Goal: Task Accomplishment & Management: Complete application form

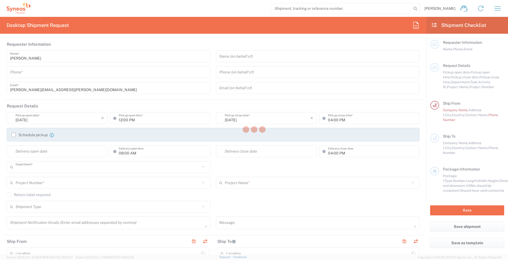
type input "8160"
type input "England"
type input "United Kingdom"
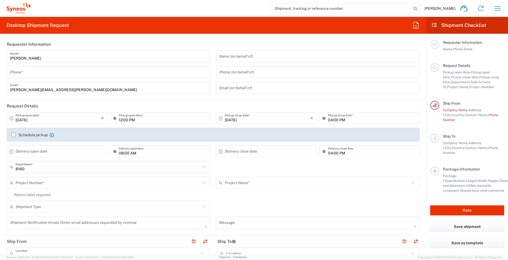
type input "Syneos Health UK Limited"
click at [70, 74] on input "tel" at bounding box center [108, 73] width 197 height 10
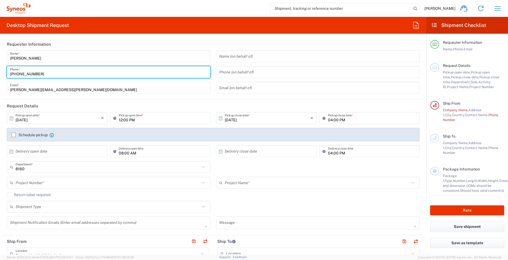
type input "+447971261187"
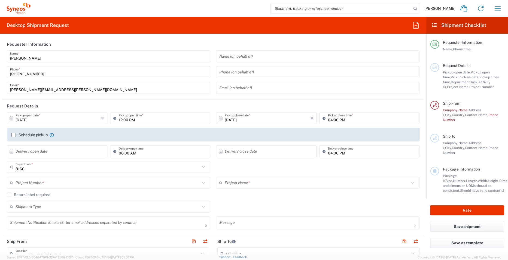
click at [192, 43] on header "Requester Information" at bounding box center [213, 44] width 421 height 12
click at [14, 135] on label "Schedule pickup" at bounding box center [29, 135] width 36 height 4
click at [14, 135] on input "Schedule pickup" at bounding box center [14, 135] width 0 height 0
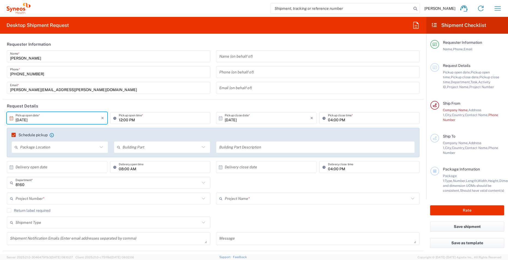
click at [60, 121] on input "10/13/2025" at bounding box center [58, 119] width 85 height 10
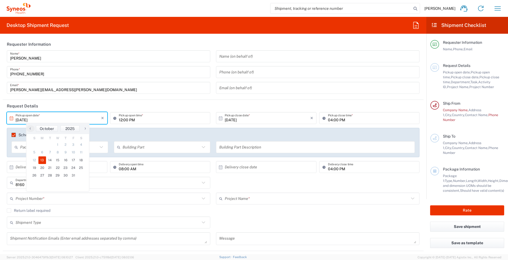
click at [22, 121] on input "10/13/2025" at bounding box center [58, 119] width 85 height 10
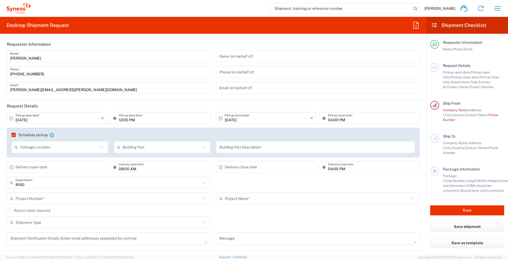
click at [22, 120] on input "10/13/2025" at bounding box center [58, 119] width 85 height 10
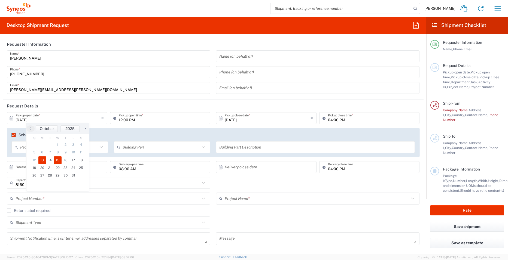
click at [59, 160] on span "15" at bounding box center [58, 161] width 8 height 8
type input "10/15/2025"
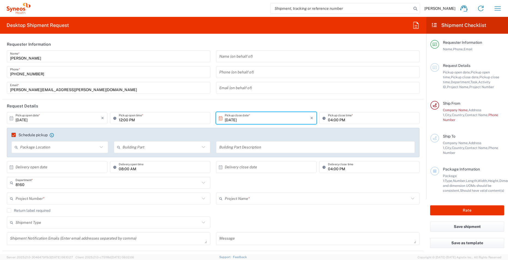
click at [136, 120] on input "12:00 PM" at bounding box center [163, 119] width 88 height 10
click at [160, 121] on input "12:00 PM" at bounding box center [163, 119] width 88 height 10
type input "12:00 10:"
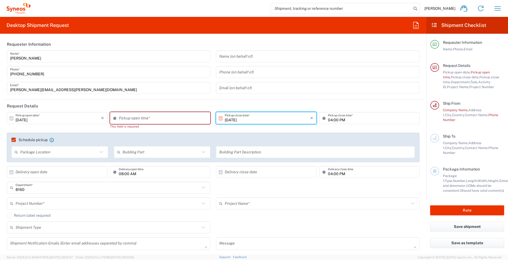
click at [113, 118] on icon at bounding box center [115, 118] width 5 height 9
click at [122, 118] on input at bounding box center [163, 119] width 88 height 10
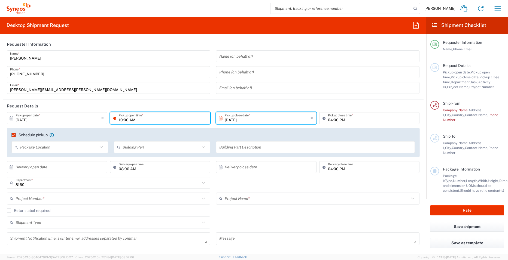
type input "10:00 AM"
click at [361, 120] on input "04:00 PM" at bounding box center [372, 119] width 88 height 10
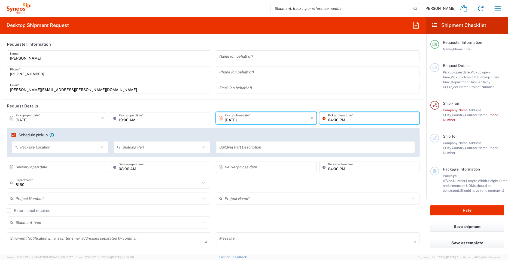
click at [328, 119] on input "04:00 PM" at bounding box center [372, 119] width 88 height 10
click at [328, 120] on input "04:00 PM" at bounding box center [372, 119] width 88 height 10
click at [376, 103] on header "Request Details" at bounding box center [213, 106] width 421 height 12
click at [328, 120] on input "03:00 PM" at bounding box center [372, 119] width 88 height 10
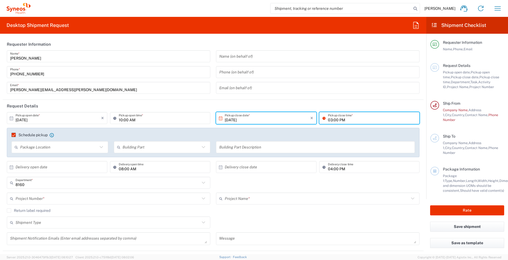
click at [328, 120] on input "03:00 PM" at bounding box center [372, 119] width 88 height 10
type input "02:30 PM"
click at [331, 107] on header "Request Details" at bounding box center [213, 106] width 421 height 12
click at [71, 149] on input "text" at bounding box center [59, 148] width 78 height 10
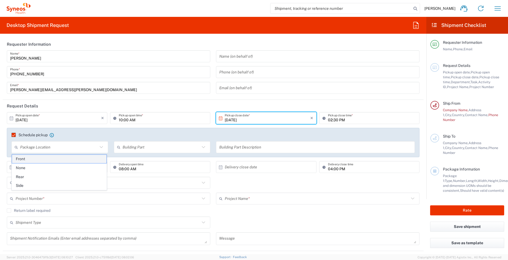
click at [52, 159] on span "Front" at bounding box center [59, 159] width 94 height 8
type input "Front"
click at [203, 148] on icon at bounding box center [203, 147] width 7 height 7
click at [130, 168] on span "Building" at bounding box center [160, 168] width 94 height 8
type input "Building"
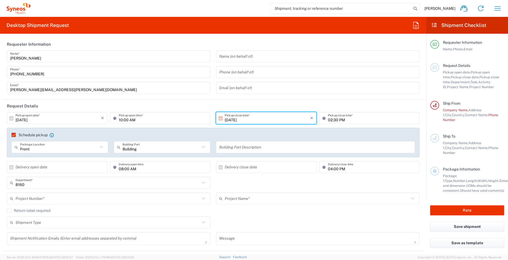
click at [250, 148] on input "text" at bounding box center [315, 148] width 192 height 10
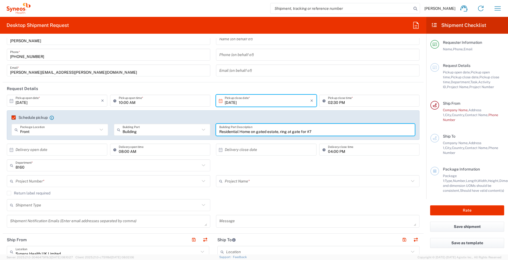
scroll to position [27, 0]
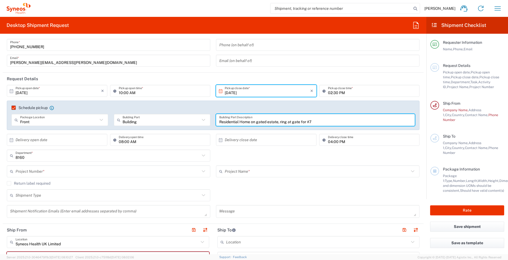
type input "Residential Home on gated estate, ring at gate for #7"
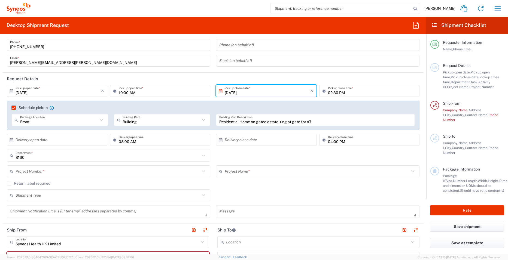
click at [90, 179] on div "Project Number * **6183 DEPARTMENTAL EXPENSE #C2015019517 Janssen 7046933 01.00…" at bounding box center [108, 174] width 209 height 16
click at [89, 172] on input "text" at bounding box center [108, 172] width 184 height 10
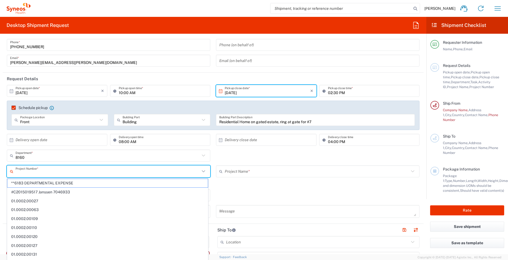
click at [91, 172] on input "text" at bounding box center [108, 172] width 184 height 10
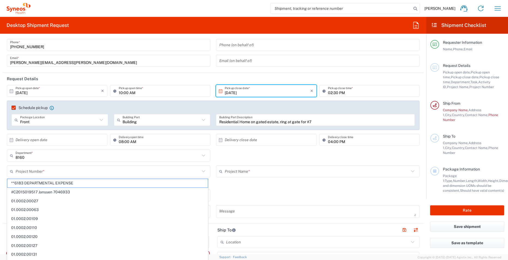
click at [317, 195] on div "Shipment Type Batch Regular" at bounding box center [213, 198] width 418 height 16
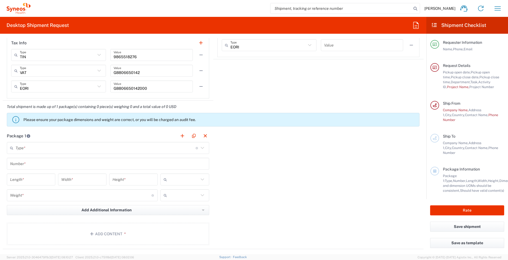
scroll to position [404, 0]
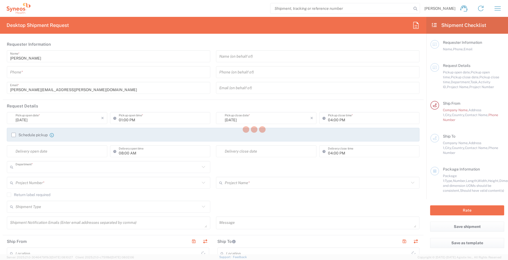
type input "8160"
type input "England"
type input "United Kingdom"
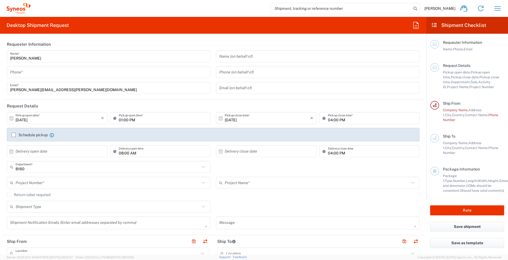
type input "Syneos Health UK Limited"
click at [34, 74] on input "tel" at bounding box center [108, 73] width 197 height 10
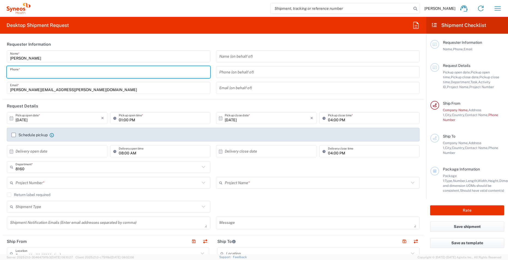
type input "+447971261187"
click at [24, 121] on input "10/13/2025" at bounding box center [58, 119] width 85 height 10
click at [13, 119] on icon at bounding box center [12, 118] width 4 height 4
click at [13, 136] on label "Schedule pickup" at bounding box center [29, 135] width 36 height 4
click at [14, 135] on input "Schedule pickup" at bounding box center [14, 135] width 0 height 0
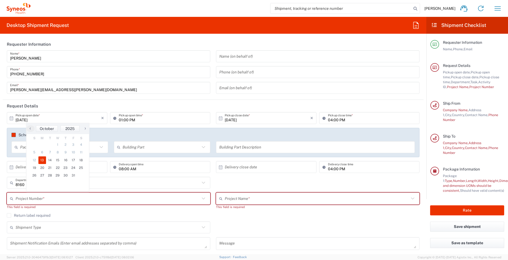
click at [13, 135] on label "Schedule pickup" at bounding box center [29, 135] width 36 height 4
click at [14, 135] on input "Schedule pickup" at bounding box center [14, 135] width 0 height 0
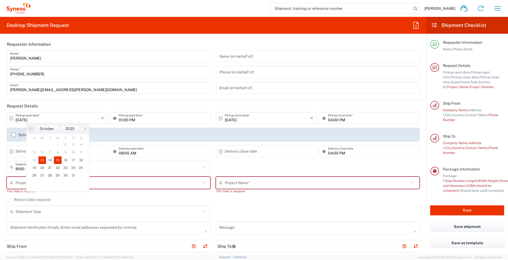
click at [59, 161] on span "15" at bounding box center [58, 161] width 8 height 8
type input "10/15/2025"
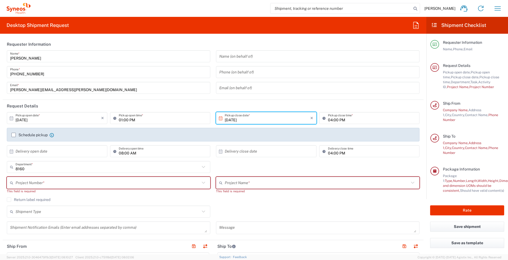
click at [119, 119] on input "01:00 PM" at bounding box center [163, 119] width 88 height 10
click at [119, 122] on input "01:00 PM" at bounding box center [163, 119] width 88 height 10
click at [119, 121] on input "01:00 PM" at bounding box center [163, 119] width 88 height 10
click at [120, 119] on input "00:00PM" at bounding box center [163, 119] width 88 height 10
click at [126, 120] on input "1:00PM" at bounding box center [163, 119] width 88 height 10
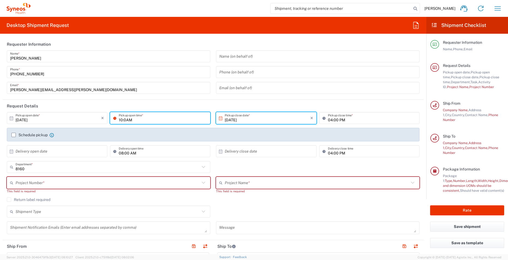
click at [125, 120] on input "10:0AM" at bounding box center [163, 119] width 88 height 10
click at [122, 118] on input "10:0 AM" at bounding box center [163, 119] width 88 height 10
type input "10:00AM"
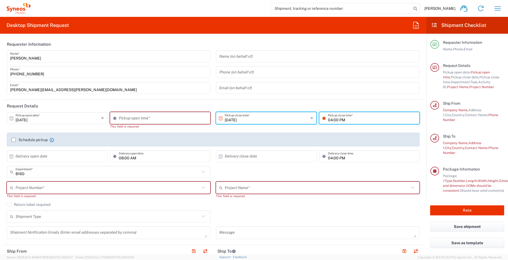
click at [328, 119] on input "04:00 PM" at bounding box center [372, 119] width 88 height 10
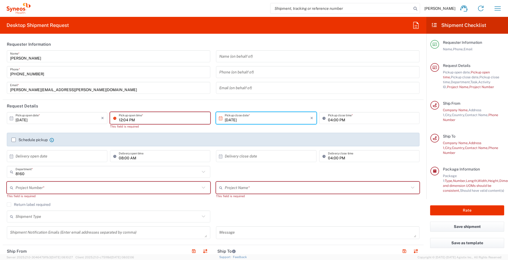
click at [138, 117] on input "12:04 PM" at bounding box center [163, 119] width 88 height 10
type input "10:00 AM"
click at [333, 121] on input "04:00 PM" at bounding box center [372, 119] width 88 height 10
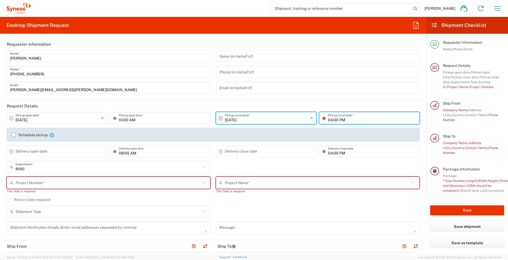
click at [328, 120] on input "04:00 PM" at bounding box center [372, 119] width 88 height 10
type input "02:30 PM"
click at [331, 103] on header "Request Details" at bounding box center [213, 106] width 421 height 12
click at [14, 135] on label "Schedule pickup" at bounding box center [29, 135] width 36 height 4
click at [14, 135] on input "Schedule pickup" at bounding box center [14, 135] width 0 height 0
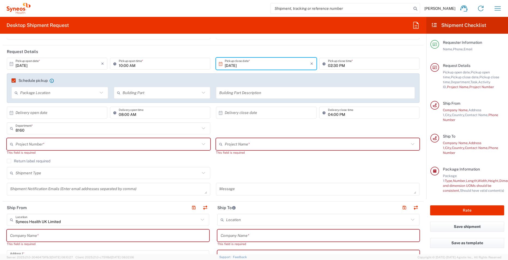
scroll to position [82, 0]
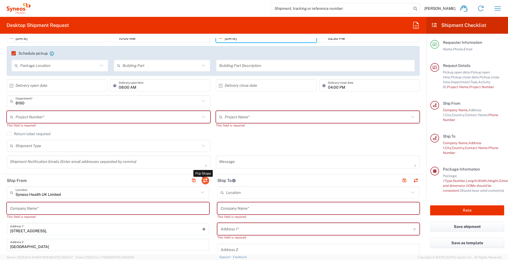
click at [201, 179] on button "button" at bounding box center [205, 181] width 8 height 8
type input "Syneos Health UK Limited"
type input "1 Pinehurst Road,"
type input "Farnborough Business Park"
type input "Hampshire"
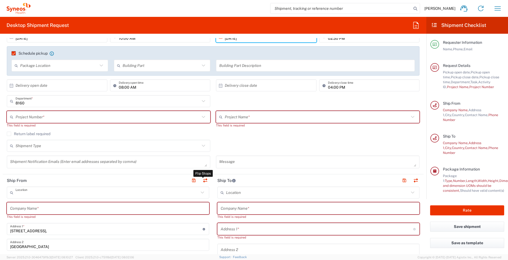
type input "United Kingdom"
type input "GU14 7BF"
type input "Kelly Mendonca"
type input "kelly.mendonca@syneoshealth.com"
type input "EORI"
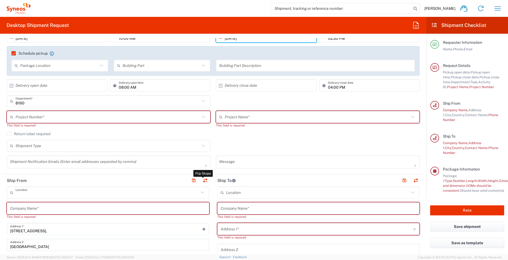
type input "TIN"
type input "9865518276"
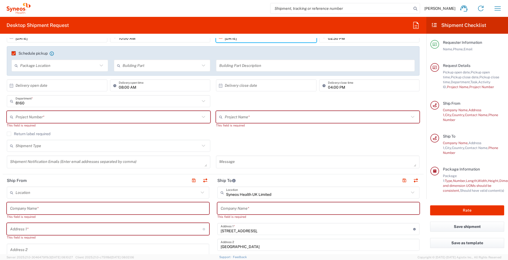
type input "England"
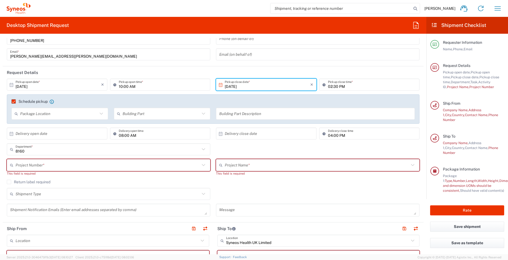
scroll to position [27, 0]
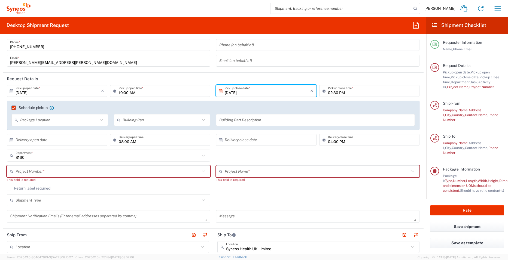
click at [99, 119] on icon at bounding box center [101, 120] width 7 height 7
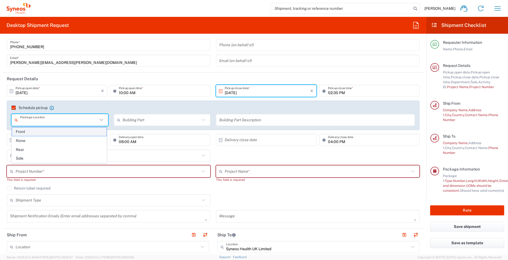
click at [69, 132] on span "Front" at bounding box center [59, 132] width 94 height 8
type input "Front"
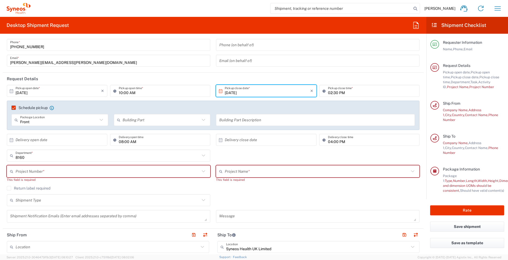
click at [196, 119] on input "text" at bounding box center [162, 120] width 78 height 10
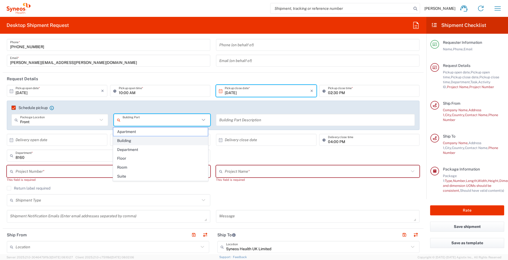
click at [163, 140] on span "Building" at bounding box center [160, 141] width 94 height 8
type input "Building"
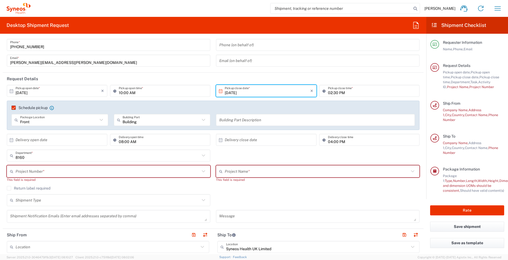
click at [243, 120] on input "text" at bounding box center [315, 120] width 192 height 10
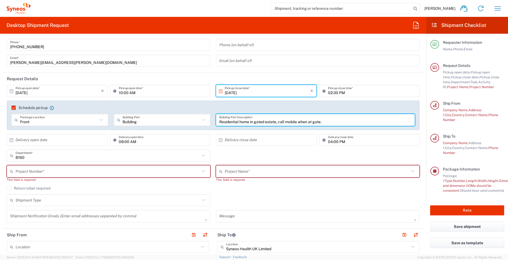
type input "Residential home in gated estate, call mobile when at gate."
click at [145, 169] on input "text" at bounding box center [108, 172] width 184 height 10
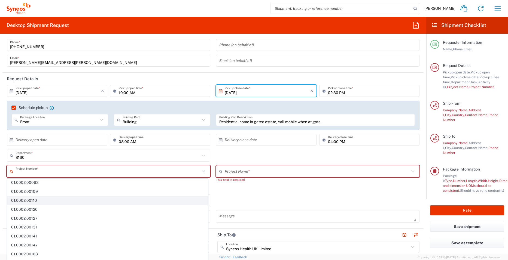
scroll to position [0, 0]
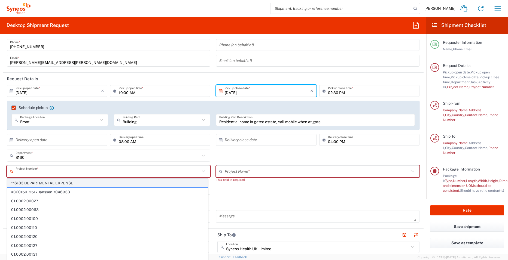
click at [85, 182] on span "**6183 DEPARTMENTAL EXPENSE" at bounding box center [107, 183] width 200 height 8
type input "**6183 DEPARTMENTAL EXPENSE"
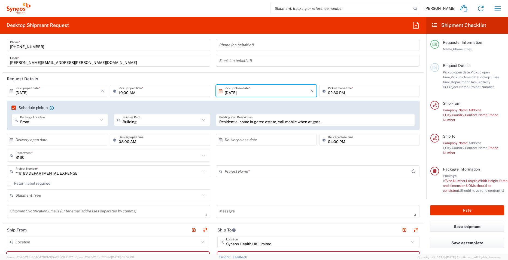
type input "6183"
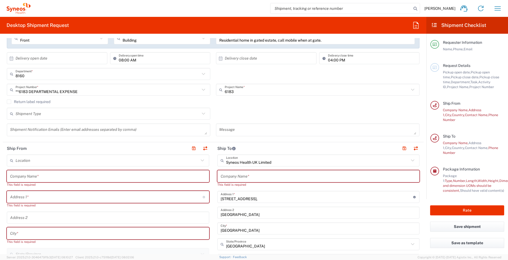
scroll to position [136, 0]
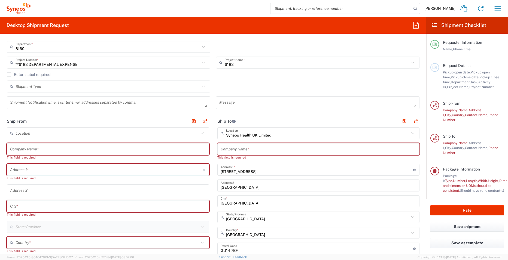
click at [66, 146] on input "text" at bounding box center [108, 150] width 196 height 10
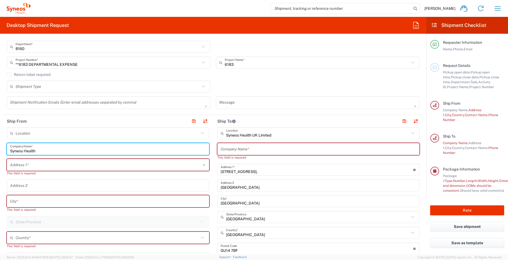
type input "Syneos Health"
click at [69, 163] on input "text" at bounding box center [106, 165] width 193 height 10
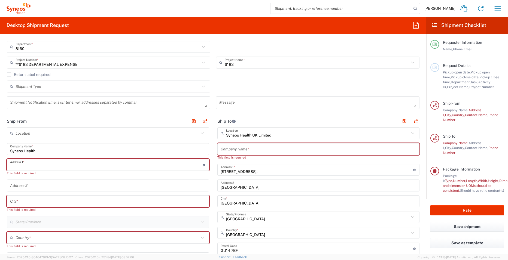
type input "7 Southside Close"
type input "kelly.mendonca@syneoshealth.com"
type input "United Kingdom"
type input "07971261187"
type input "Syneos Health"
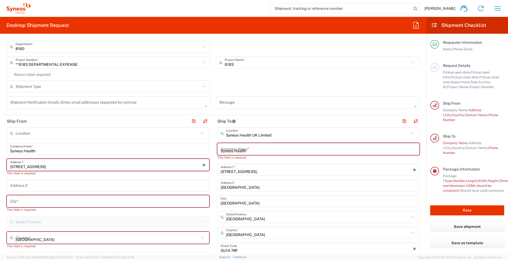
type input "07971261187"
type input "Mrs Kelly Mendonca"
click at [37, 136] on input "text" at bounding box center [107, 134] width 183 height 10
click at [201, 134] on icon at bounding box center [202, 133] width 7 height 7
click at [0, 0] on span "Caerus Marketing Group LLC-Morrisville NC US" at bounding box center [0, 0] width 0 height 0
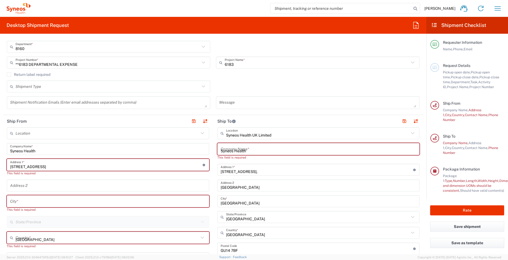
click at [19, 202] on div "City *" at bounding box center [108, 201] width 202 height 12
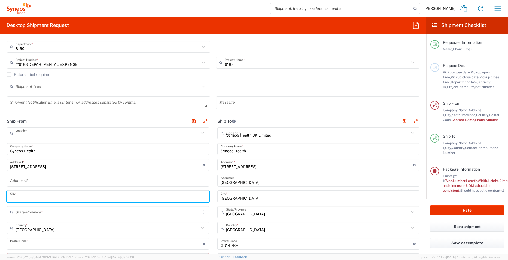
type input "Caerus Marketing Group LLC-Morrisville NC US"
type input "Caerus Marketing Group, LLC"
type input "1030 Sync St"
type input "Morrisville"
type input "United States"
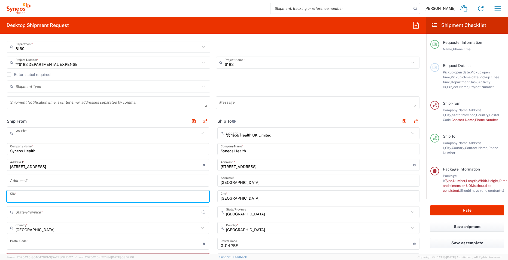
type input "27560"
type input "Sender/Shipper"
type input "Delivery Duty Paid"
type input "North Carolina"
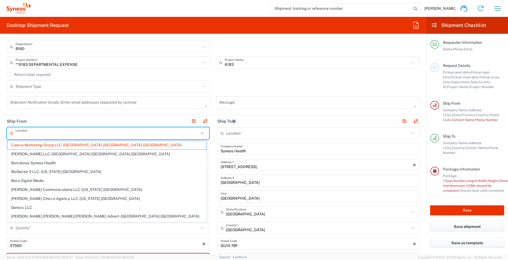
drag, startPoint x: 117, startPoint y: 134, endPoint x: 14, endPoint y: 135, distance: 103.2
click at [14, 135] on div "Location" at bounding box center [108, 133] width 202 height 12
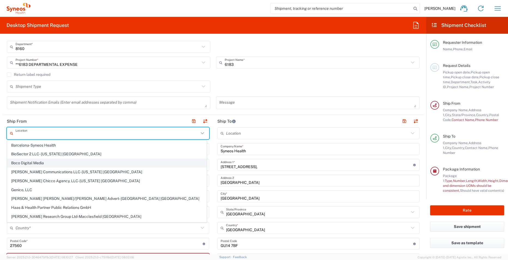
scroll to position [27, 0]
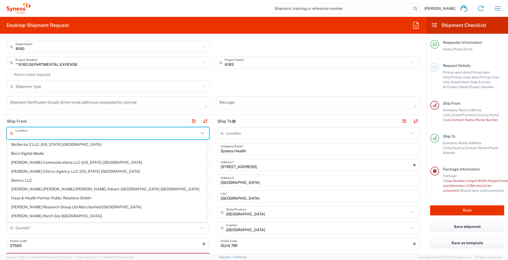
type input "Caerus Marketing Group LLC-Morrisville NC US"
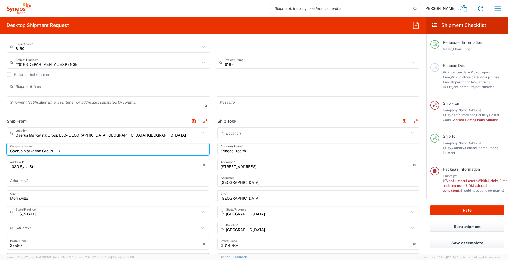
drag, startPoint x: 77, startPoint y: 151, endPoint x: 1, endPoint y: 146, distance: 75.9
click at [1, 146] on form "Requester Information Kelly Mendonca Name * +447971261187 Phone * kelly.mendonc…" at bounding box center [213, 146] width 426 height 216
click at [200, 135] on icon at bounding box center [202, 133] width 7 height 7
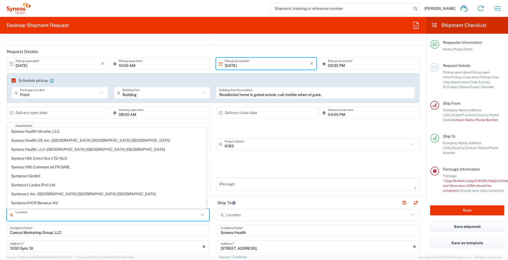
scroll to position [899, 0]
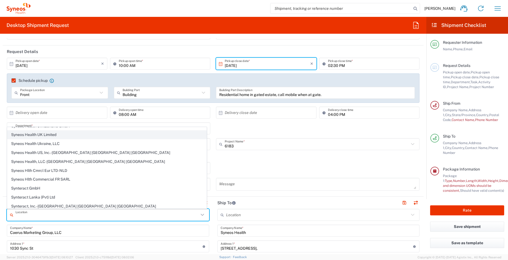
click at [44, 135] on span "Syneos Health UK Limited" at bounding box center [106, 135] width 199 height 8
type input "Syneos Health UK Limited"
type input "1 Pinehurst Road,"
type input "Farnborough Business Park"
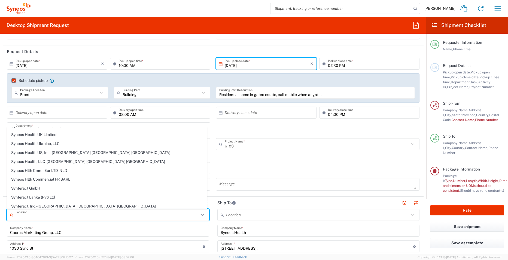
type input "Hampshire"
type input "United Kingdom"
type input "GU14 7BF"
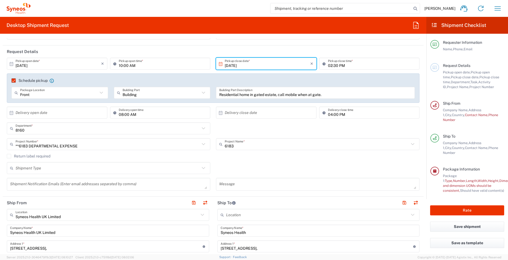
type input "England"
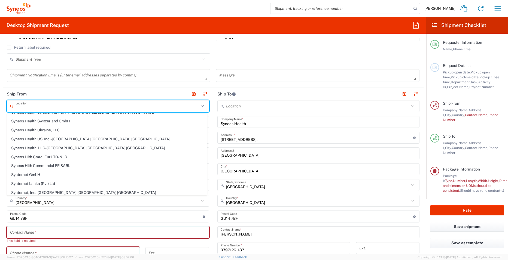
scroll to position [0, 0]
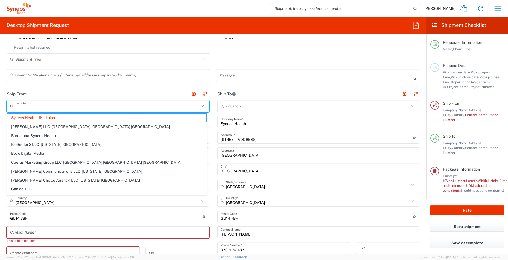
drag, startPoint x: 78, startPoint y: 107, endPoint x: 13, endPoint y: 108, distance: 65.1
click at [13, 108] on div "Location" at bounding box center [108, 106] width 202 height 12
click at [92, 92] on header "Ship From" at bounding box center [108, 94] width 210 height 12
type input "Syneos Health UK Limited"
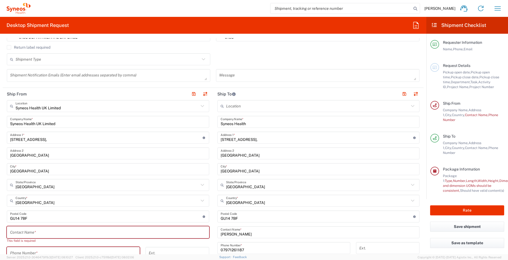
click at [63, 139] on input "1 Pinehurst Road," at bounding box center [106, 138] width 193 height 10
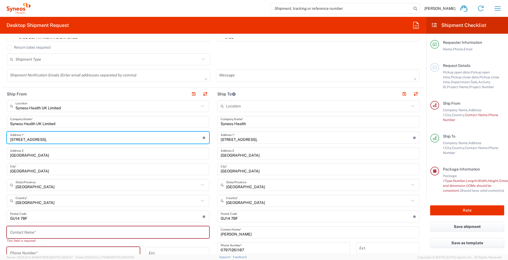
drag, startPoint x: 63, startPoint y: 139, endPoint x: 2, endPoint y: 133, distance: 61.2
click at [2, 133] on form "Requester Information Kelly Mendonca Name * +447971261187 Phone * kelly.mendonc…" at bounding box center [213, 146] width 426 height 216
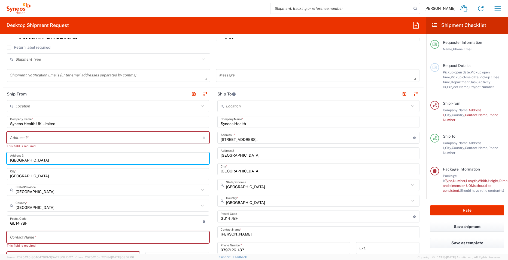
drag, startPoint x: 78, startPoint y: 160, endPoint x: -6, endPoint y: 160, distance: 83.6
click at [0, 160] on html "Kelly Mendonca Home Shipment estimator Shipment tracking Desktop shipment reque…" at bounding box center [254, 130] width 508 height 260
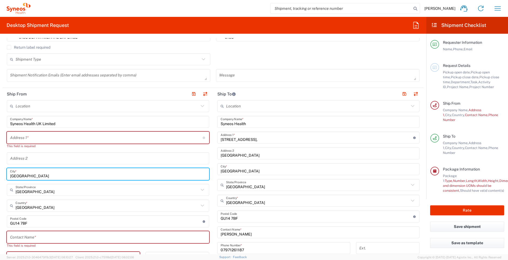
drag, startPoint x: 39, startPoint y: 176, endPoint x: 8, endPoint y: 175, distance: 30.8
click at [8, 175] on div "Hampshire City *" at bounding box center [108, 174] width 202 height 12
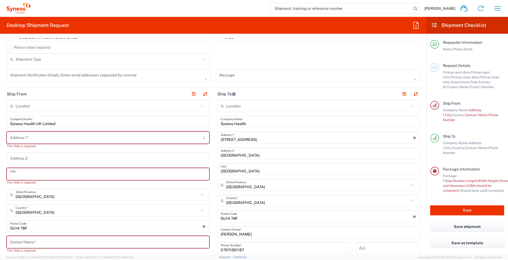
click at [44, 123] on input "Syneos Health UK Limited" at bounding box center [108, 122] width 196 height 10
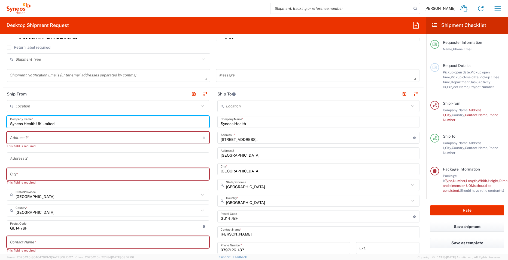
type input "Syneos Health UK Limited"
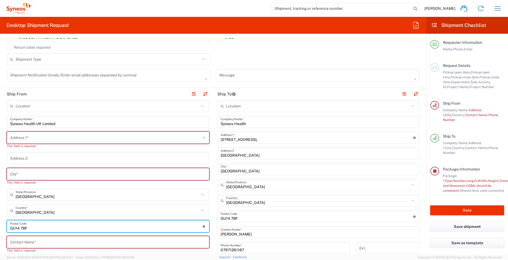
drag, startPoint x: 38, startPoint y: 228, endPoint x: -5, endPoint y: 225, distance: 43.6
click at [0, 225] on html "Kelly Mendonca Home Shipment estimator Shipment tracking Desktop shipment reque…" at bounding box center [254, 130] width 508 height 260
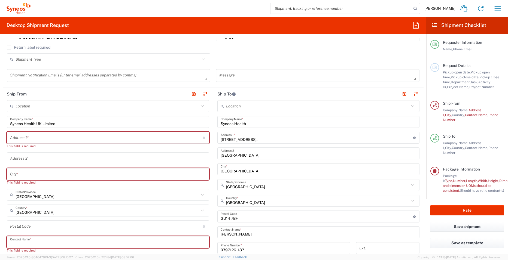
click at [44, 243] on input "text" at bounding box center [108, 243] width 196 height 10
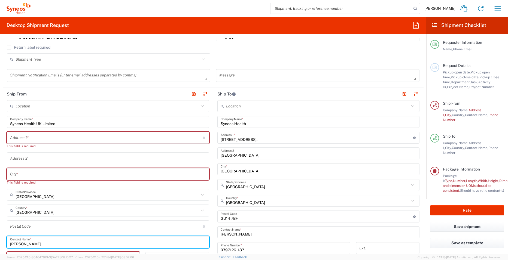
type input "Kelly Mendonca"
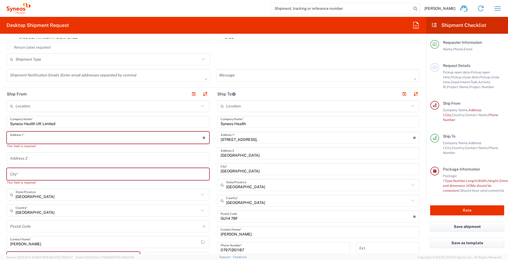
click at [48, 136] on input "text" at bounding box center [106, 138] width 193 height 10
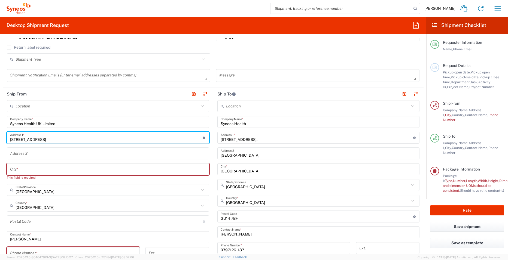
type input "7 Southside Close"
click at [19, 172] on input "text" at bounding box center [108, 170] width 196 height 10
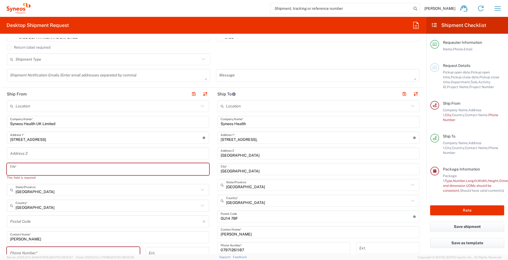
click at [18, 172] on input "text" at bounding box center [108, 170] width 196 height 10
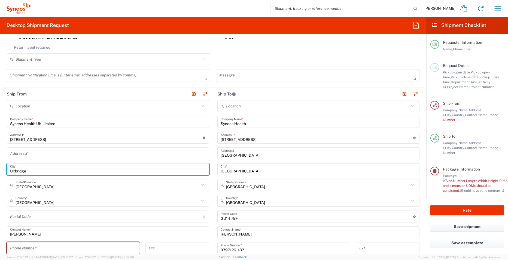
type input "Uxbridge"
drag, startPoint x: 98, startPoint y: 90, endPoint x: 90, endPoint y: 94, distance: 9.5
click at [98, 90] on header "Ship From" at bounding box center [108, 94] width 210 height 12
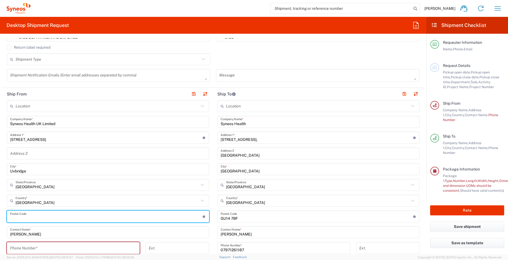
drag, startPoint x: 38, startPoint y: 220, endPoint x: 35, endPoint y: 217, distance: 3.5
click at [38, 220] on input "undefined" at bounding box center [106, 217] width 193 height 10
type input "UB10 9PR"
click at [248, 55] on div "Shipment Type Batch Regular" at bounding box center [213, 61] width 418 height 16
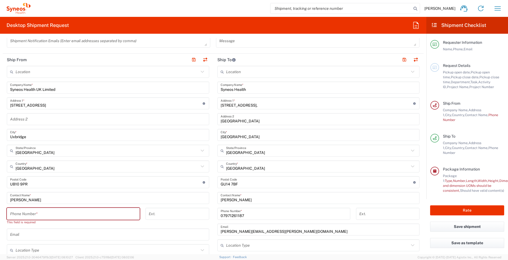
scroll to position [218, 0]
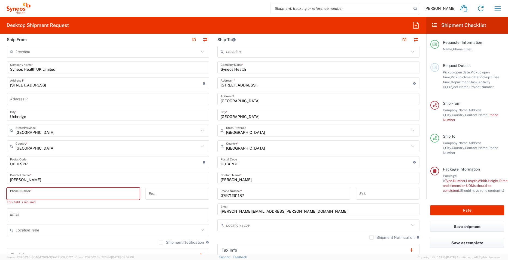
click at [52, 194] on input "tel" at bounding box center [73, 194] width 126 height 10
type input "07971261187"
click at [214, 203] on div "07971261187 Phone Number *" at bounding box center [283, 196] width 139 height 16
click at [254, 181] on input "Kelly Mendonca" at bounding box center [319, 178] width 196 height 10
click at [214, 209] on main "Location Addison Whitney LLC-Morrisvile NC US Barcelona-Syneos Health BioSector…" at bounding box center [318, 160] width 210 height 229
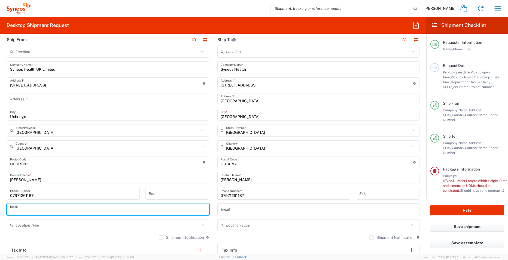
click at [70, 212] on input "text" at bounding box center [108, 210] width 196 height 10
paste input "kelly.mendonca@syneoshealth.com"
type input "kelly.mendonca@syneoshealth.com"
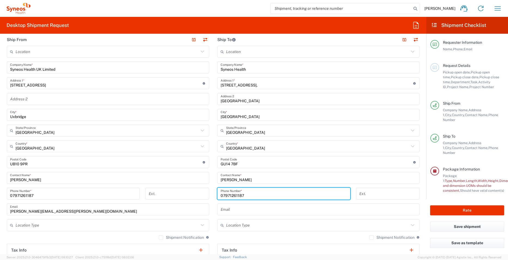
click at [258, 193] on input "07971261187" at bounding box center [284, 194] width 126 height 10
type input "0"
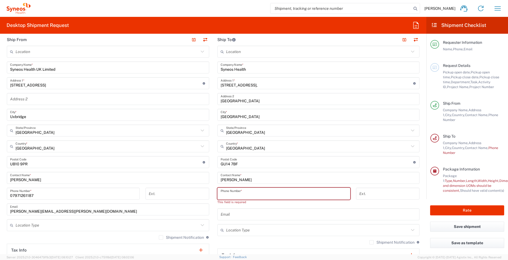
click at [254, 193] on input "tel" at bounding box center [284, 194] width 126 height 10
paste input "+44 +441276481096"
click at [228, 196] on input "+44 +441276481096" at bounding box center [284, 194] width 126 height 10
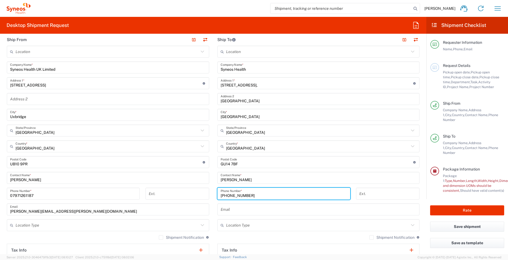
type input "+441276481096"
click at [245, 178] on input "Kelly Mendonca" at bounding box center [319, 178] width 196 height 10
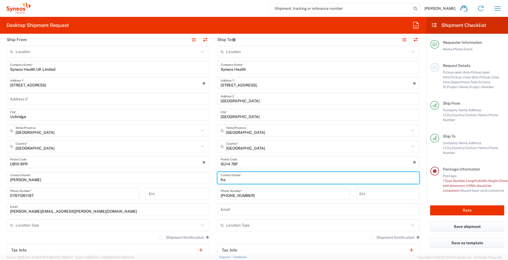
type input "K"
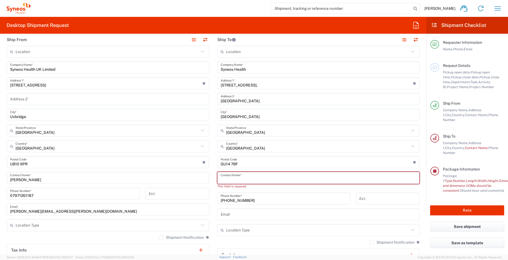
click at [245, 178] on input "text" at bounding box center [319, 178] width 196 height 10
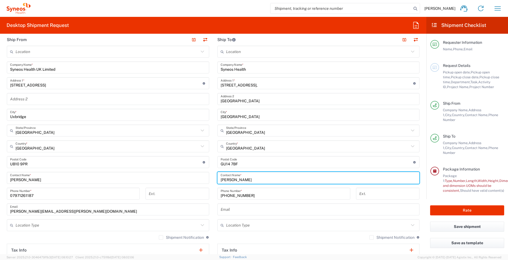
type input "Ross Farr"
click at [210, 206] on main "Location Addison Whitney LLC-Morrisvile NC US Barcelona-Syneos Health BioSector…" at bounding box center [108, 176] width 210 height 260
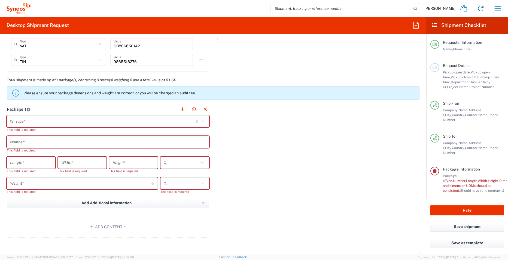
scroll to position [463, 0]
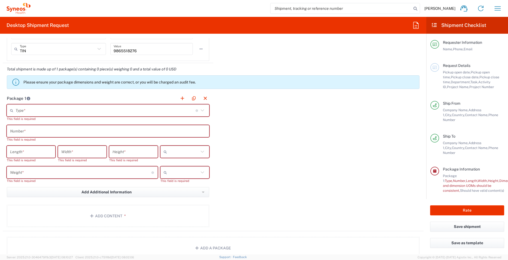
click at [200, 111] on icon at bounding box center [201, 110] width 3 height 2
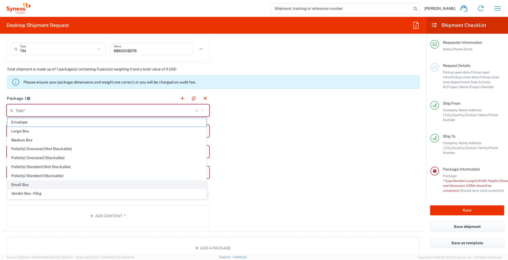
click at [56, 186] on span "Small Box" at bounding box center [106, 185] width 199 height 8
type input "Small Box"
type input "12.25"
type input "11"
type input "1.5"
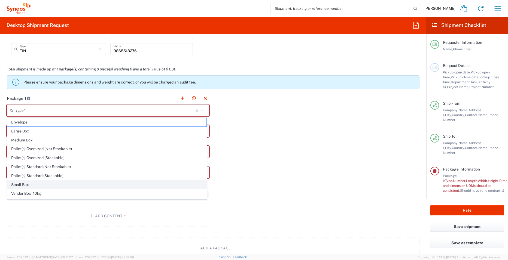
type input "in"
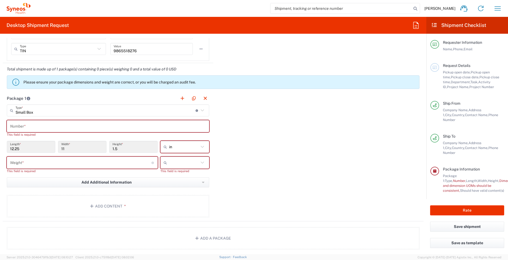
click at [200, 148] on icon at bounding box center [202, 146] width 7 height 7
click at [185, 167] on span "cm" at bounding box center [183, 168] width 47 height 8
type input "31.12"
type input "27.94"
type input "3.81"
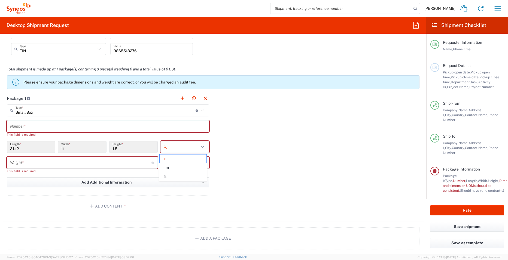
type input "cm"
click at [25, 149] on input "31.12" at bounding box center [31, 147] width 42 height 10
drag, startPoint x: 30, startPoint y: 149, endPoint x: -10, endPoint y: 150, distance: 40.3
click at [0, 150] on html "Kelly Mendonca Home Shipment estimator Shipment tracking Desktop shipment reque…" at bounding box center [254, 130] width 508 height 260
click at [75, 149] on input "27.94" at bounding box center [82, 147] width 42 height 10
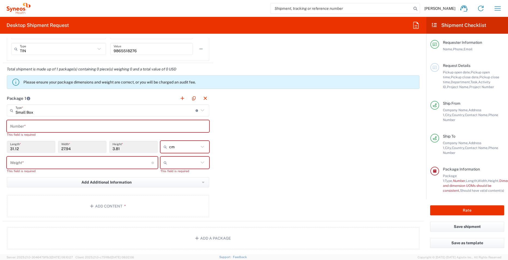
drag, startPoint x: 81, startPoint y: 149, endPoint x: 43, endPoint y: 148, distance: 37.9
click at [43, 148] on div "31.12 Length * 27.94 Width * 3.81 Height * cm in cm ft" at bounding box center [107, 149] width 205 height 16
click at [131, 147] on input "3.81" at bounding box center [133, 147] width 42 height 10
click at [128, 149] on input "3.81" at bounding box center [133, 147] width 42 height 10
click at [128, 150] on input "3.81" at bounding box center [133, 147] width 42 height 10
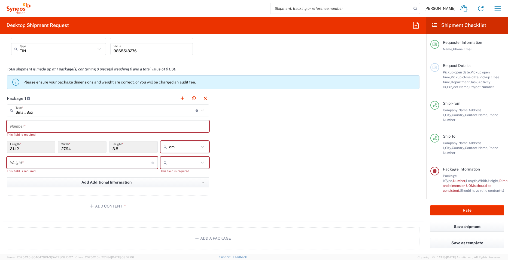
click at [292, 151] on div "Package 1 Small Box Type * Material used to package goods Envelope Large Box Me…" at bounding box center [213, 156] width 421 height 129
click at [87, 164] on input "number" at bounding box center [80, 163] width 141 height 10
click at [199, 163] on icon at bounding box center [202, 162] width 7 height 7
click at [200, 163] on icon at bounding box center [201, 163] width 3 height 2
click at [182, 175] on span "kgs" at bounding box center [183, 174] width 47 height 8
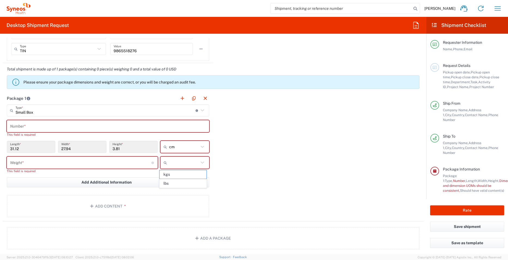
type input "kgs"
click at [85, 164] on input "number" at bounding box center [80, 163] width 141 height 10
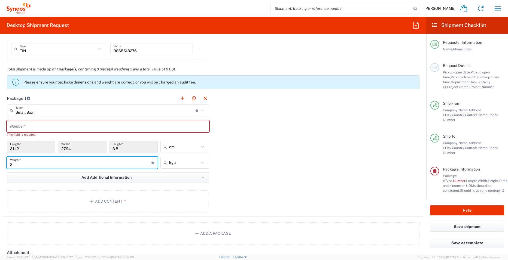
type input "3"
click at [268, 160] on div "Package 1 Small Box Type * Material used to package goods Envelope Large Box Me…" at bounding box center [213, 154] width 421 height 124
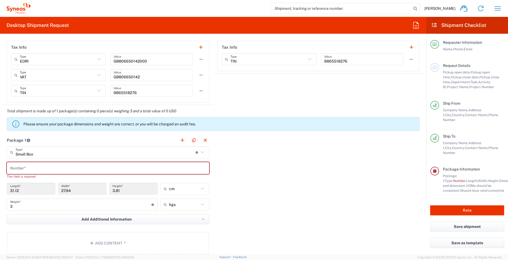
scroll to position [408, 0]
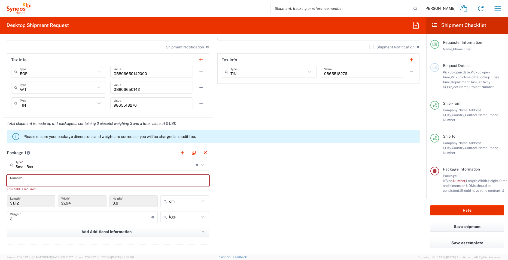
click at [49, 183] on input "text" at bounding box center [108, 181] width 196 height 10
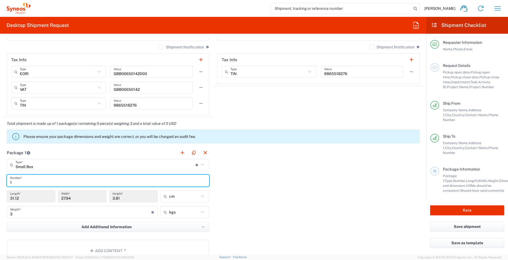
type input "1"
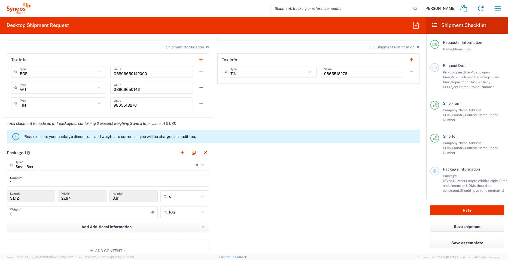
click at [355, 176] on div "Package 1 Small Box Type * Material used to package goods Envelope Large Box Me…" at bounding box center [213, 207] width 421 height 120
click at [31, 198] on input "31.12" at bounding box center [31, 197] width 42 height 10
click at [250, 187] on div "Package 1 Small Box Type * Material used to package goods Envelope Large Box Me…" at bounding box center [213, 207] width 421 height 120
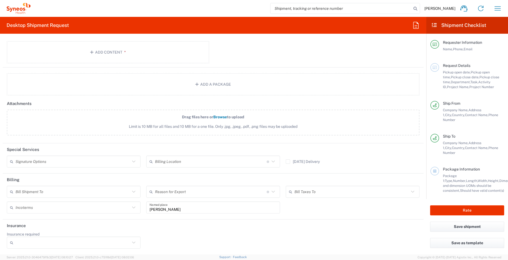
scroll to position [607, 0]
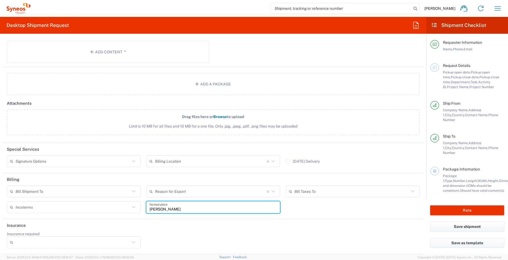
drag, startPoint x: 196, startPoint y: 209, endPoint x: 112, endPoint y: 212, distance: 83.6
click at [112, 212] on div "Bill Shipment To Recipient Account Sender/Shipper Third Party Account Reason fo…" at bounding box center [213, 202] width 418 height 32
click at [314, 213] on div "Bill Shipment To Recipient Account Sender/Shipper Third Party Account Reason fo…" at bounding box center [213, 202] width 418 height 32
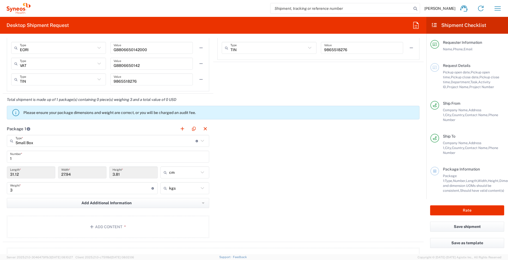
scroll to position [463, 0]
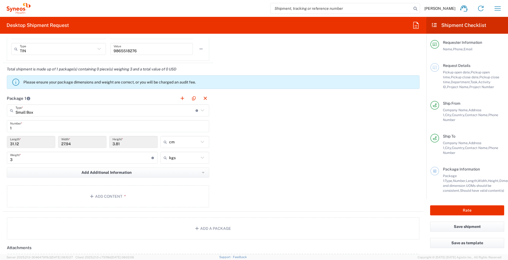
click at [41, 144] on input "31.12" at bounding box center [31, 143] width 42 height 10
click at [43, 143] on input "31.12" at bounding box center [31, 143] width 42 height 10
click at [105, 111] on input "Small Box" at bounding box center [106, 111] width 180 height 10
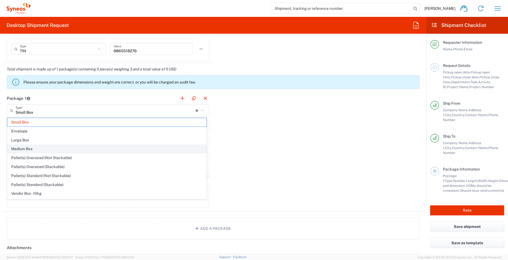
click at [81, 149] on span "Medium Box" at bounding box center [106, 149] width 199 height 8
type input "Medium Box"
type input "33.02"
type input "29.21"
type input "6.35"
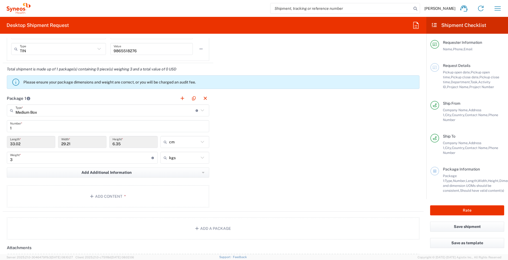
click at [286, 146] on div "Package 1 Medium Box Type * Material used to package goods Small Box Envelope L…" at bounding box center [213, 152] width 421 height 120
click at [133, 158] on input "3" at bounding box center [80, 158] width 141 height 10
click at [293, 157] on div "Package 1 Medium Box Type * Material used to package goods Small Box Envelope L…" at bounding box center [213, 152] width 421 height 120
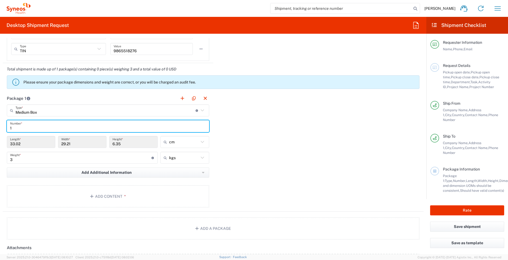
click at [81, 124] on input "1" at bounding box center [108, 127] width 196 height 10
click at [271, 138] on div "Package 1 Medium Box Type * Material used to package goods Small Box Envelope L…" at bounding box center [213, 152] width 421 height 120
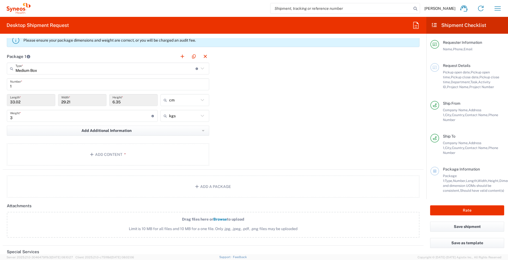
scroll to position [517, 0]
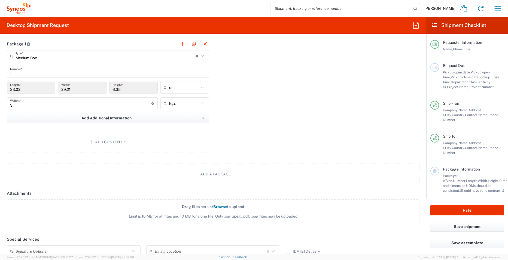
click at [203, 105] on icon at bounding box center [202, 103] width 7 height 7
click at [199, 102] on icon at bounding box center [202, 103] width 7 height 7
type input "kgs"
click at [200, 103] on icon at bounding box center [202, 103] width 7 height 7
click at [245, 101] on div "Package 1 Medium Box Type * Material used to package goods Small Box Envelope L…" at bounding box center [213, 98] width 421 height 120
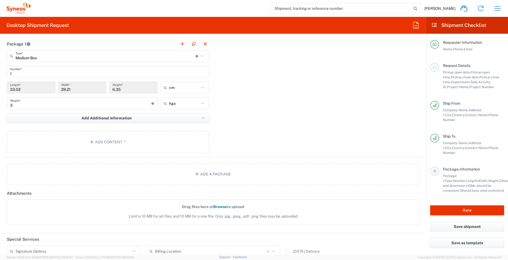
click at [202, 87] on icon at bounding box center [202, 87] width 7 height 7
type input "cm"
click at [197, 120] on span "in" at bounding box center [183, 117] width 47 height 8
type input "13"
type input "11.5"
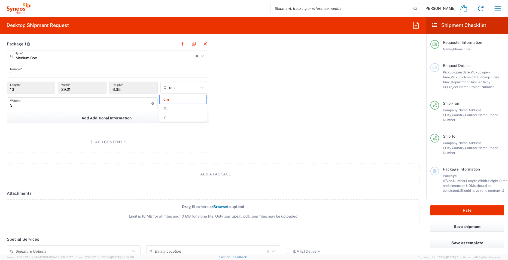
type input "2.5"
type input "in"
click at [201, 104] on icon at bounding box center [202, 103] width 7 height 7
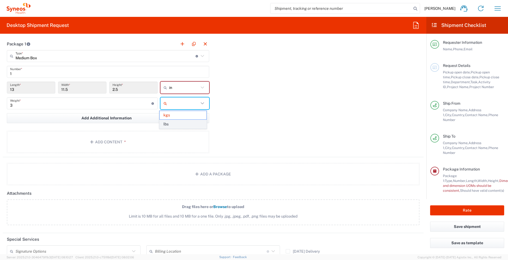
click at [189, 123] on span "lbs" at bounding box center [183, 124] width 47 height 8
type input "6.61"
type input "lbs"
click at [268, 105] on div "Package 1 Medium Box Type * Material used to package goods Small Box Envelope L…" at bounding box center [213, 98] width 421 height 120
click at [435, 169] on icon at bounding box center [434, 171] width 5 height 4
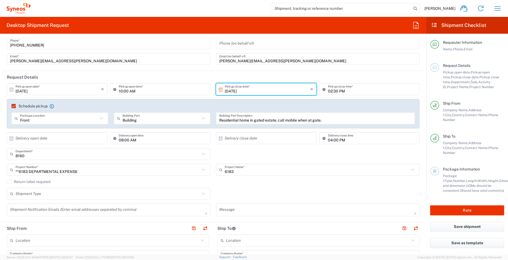
scroll to position [0, 0]
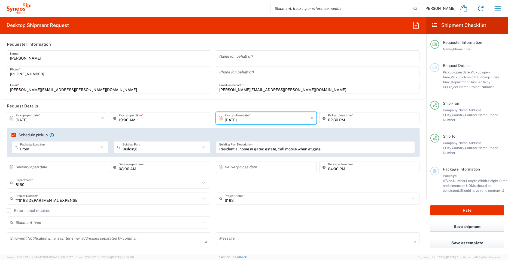
click at [462, 224] on button "Save shipment" at bounding box center [467, 227] width 74 height 10
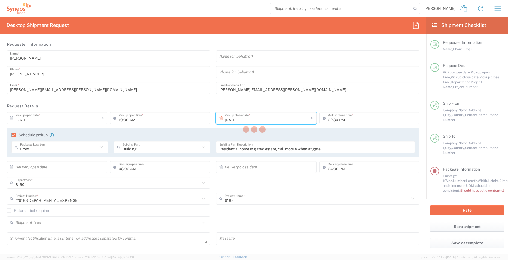
type input "**6183 DEPARTMENTAL EXPENSE"
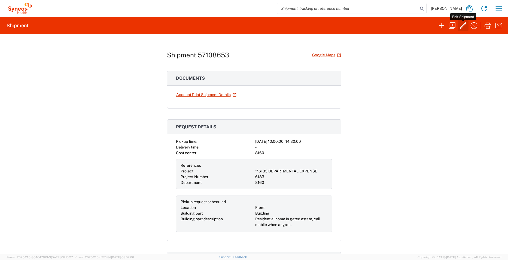
click at [461, 25] on icon "button" at bounding box center [463, 25] width 9 height 9
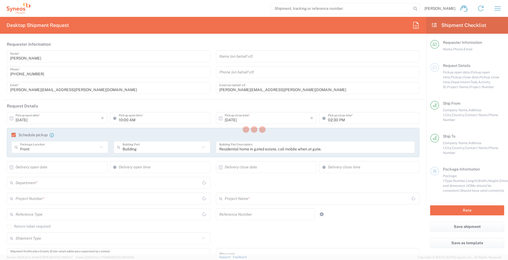
type input "8160"
type input "**6183 DEPARTMENTAL EXPENSE"
type input "6183"
type input "England"
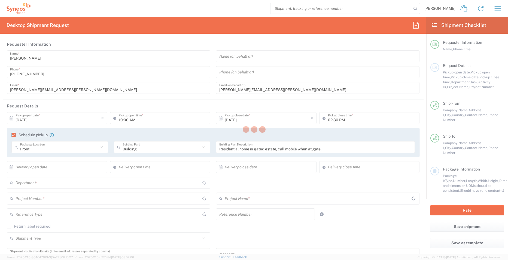
type input "Medium Box"
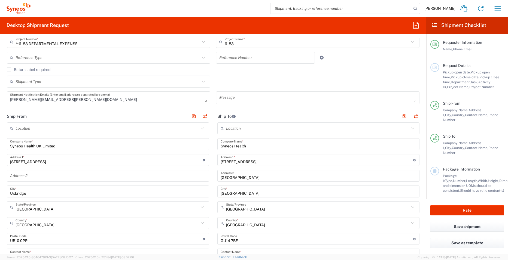
scroll to position [163, 0]
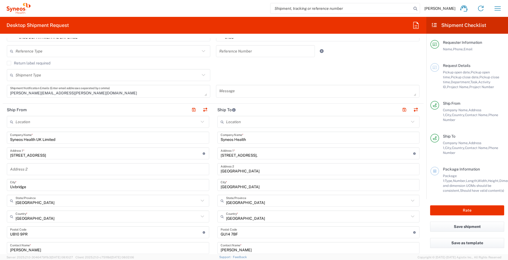
click at [464, 75] on span "Pickup close date," at bounding box center [465, 77] width 29 height 4
click at [435, 66] on icon at bounding box center [434, 68] width 5 height 4
click at [476, 206] on button "Rate" at bounding box center [467, 211] width 74 height 10
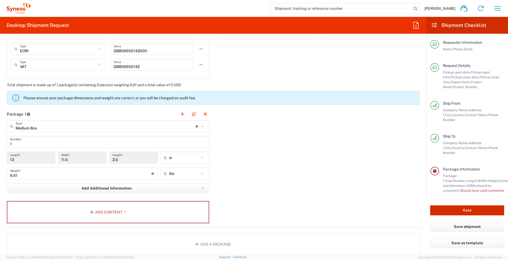
scroll to position [490, 0]
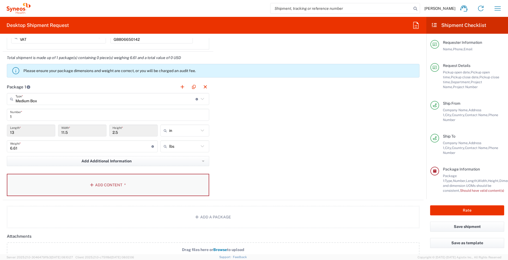
click at [99, 185] on button "Add Content *" at bounding box center [108, 185] width 202 height 22
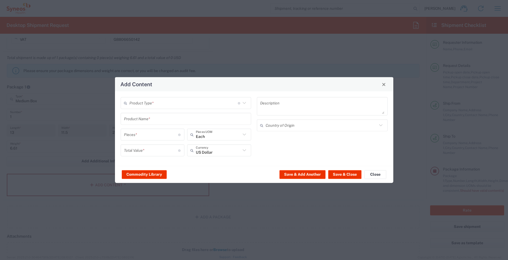
click at [247, 101] on icon at bounding box center [244, 103] width 7 height 7
click at [241, 124] on span "General Commodity" at bounding box center [186, 124] width 130 height 8
type input "General Commodity"
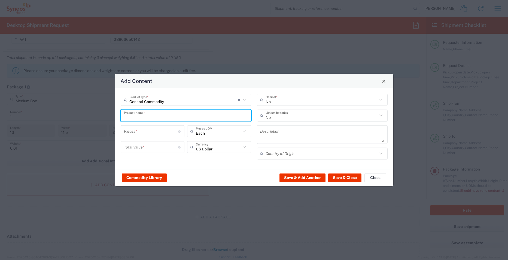
click at [184, 116] on input "text" at bounding box center [186, 116] width 124 height 10
click at [136, 116] on input "Used LAptop" at bounding box center [186, 116] width 124 height 10
type input "Used Thinkpad Laptop"
click at [152, 133] on input "number" at bounding box center [151, 132] width 54 height 10
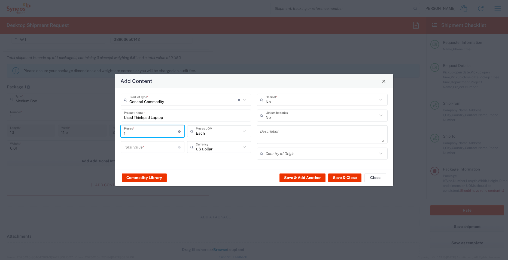
type input "1"
click at [145, 149] on input "number" at bounding box center [151, 147] width 54 height 10
type input "1500.00"
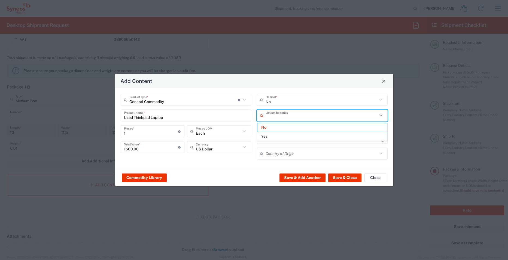
click at [295, 119] on input "text" at bounding box center [321, 116] width 112 height 10
click at [283, 136] on span "Yes" at bounding box center [322, 136] width 130 height 8
type input "Yes"
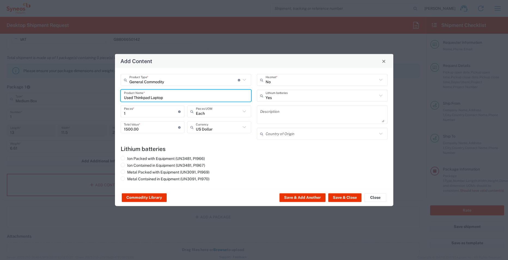
drag, startPoint x: 168, startPoint y: 99, endPoint x: 118, endPoint y: 96, distance: 50.2
click at [118, 96] on div "General Commodity Product Type * Document: Paper document generated internally …" at bounding box center [186, 109] width 136 height 70
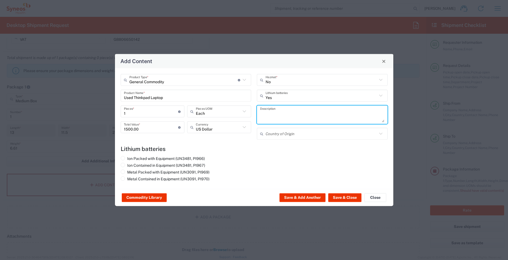
click at [308, 118] on textarea at bounding box center [322, 114] width 124 height 15
paste textarea "Used Thinkpad Laptop"
type textarea "Used Thinkpad Laptop"
click at [257, 172] on div "Ion Packed with Equipment (UN3481, PI966) Ion Contained in Equipment (UN3481, P…" at bounding box center [254, 169] width 273 height 27
click at [122, 164] on span at bounding box center [123, 165] width 4 height 4
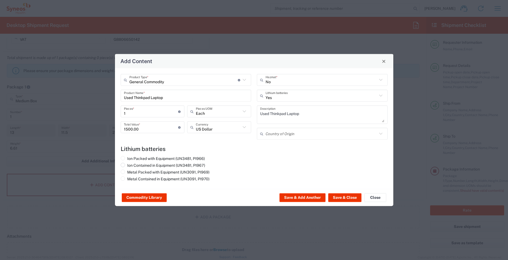
click at [127, 164] on input "Ion Contained in Equipment (UN3481, PI967)" at bounding box center [129, 165] width 4 height 4
radio input "true"
click at [351, 197] on button "Save & Close" at bounding box center [344, 198] width 33 height 9
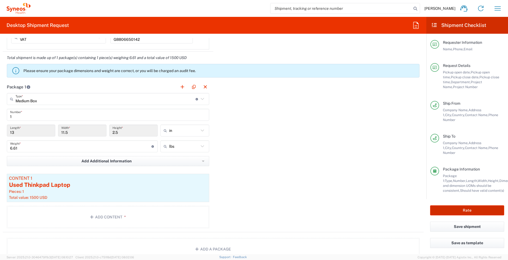
click at [482, 206] on button "Rate" at bounding box center [467, 211] width 74 height 10
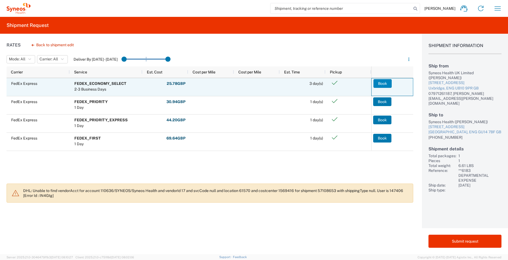
click at [378, 84] on button "Book" at bounding box center [382, 83] width 18 height 9
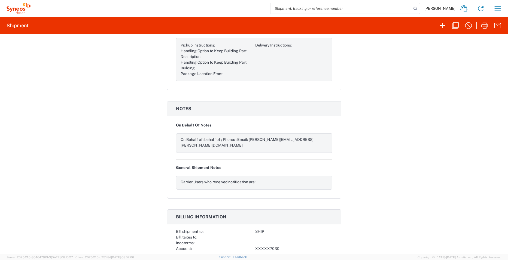
scroll to position [656, 0]
